Goal: Transaction & Acquisition: Purchase product/service

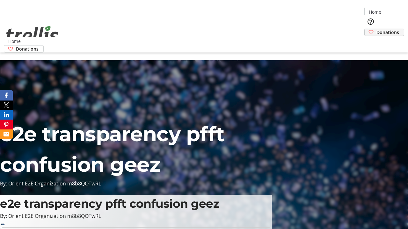
click at [376, 29] on span "Donations" at bounding box center [387, 32] width 23 height 7
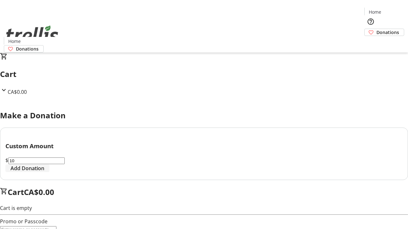
click at [44, 172] on span "Add Donation" at bounding box center [28, 169] width 34 height 8
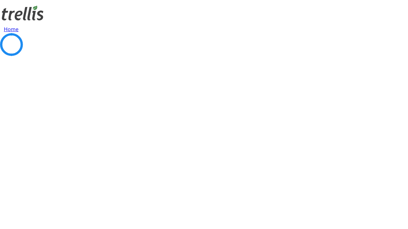
select select "CA"
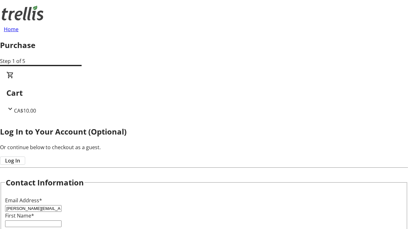
type input "[PERSON_NAME][EMAIL_ADDRESS][DOMAIN_NAME]"
type input "[PERSON_NAME]"
type input "[STREET_ADDRESS][PERSON_NAME]"
type input "Kelowna"
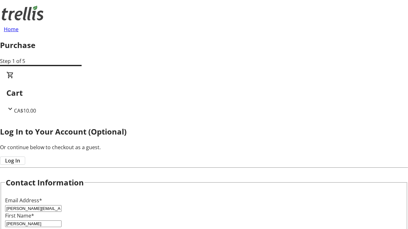
select select "BC"
type input "Kelowna"
type input "V1Y 0C2"
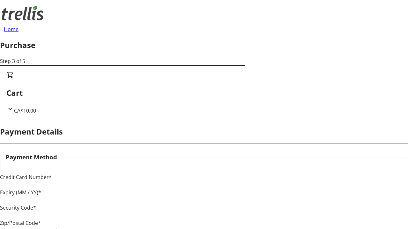
type input "V1Y 0C2"
